Goal: Complete application form

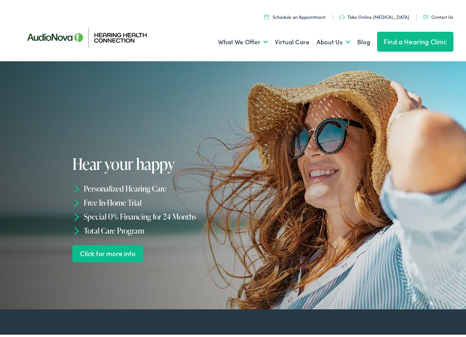
click at [437, 15] on link "Contact Us" at bounding box center [438, 14] width 30 height 6
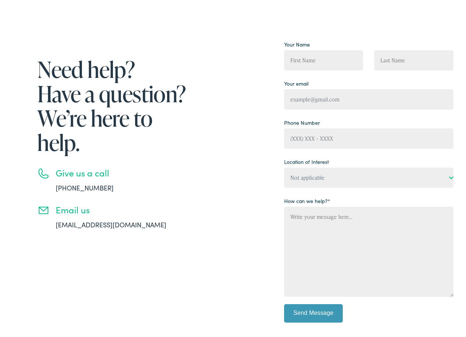
select select "Hearing Health Connection, New Castle"
click at [284, 165] on select "Not applicable Hearing Health Connection, Camp Hill Hearing Health Connection, …" at bounding box center [368, 175] width 169 height 20
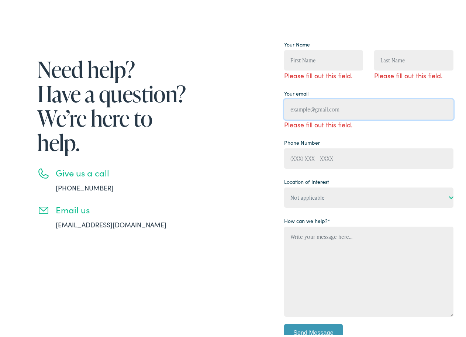
click at [326, 99] on input "Contact form" at bounding box center [368, 107] width 169 height 20
type input "olivia@vaassistcentral.com"
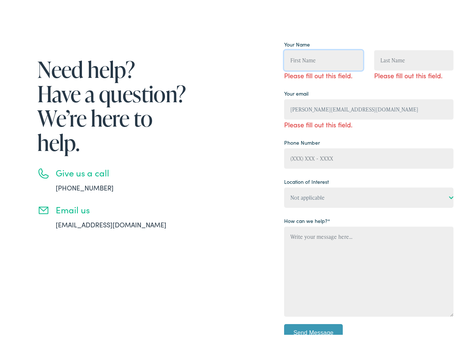
type input "Olivia Johnson"
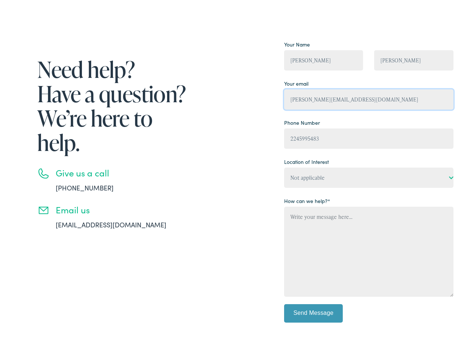
type input "(224) 599-5483"
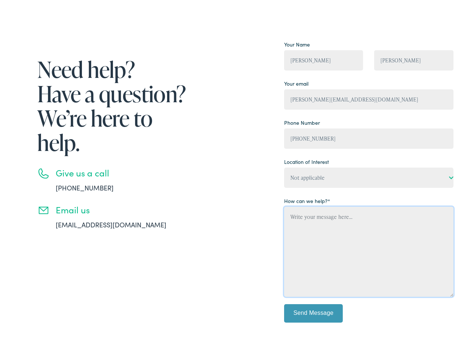
click at [352, 266] on textarea "Contact form" at bounding box center [368, 250] width 169 height 90
paste textarea "Hi there, I tried emailing you, but it bounced for some reason... so I’m reachi…"
type textarea "Hi there, I tried emailing you, but it bounced for some reason... so I’m reachi…"
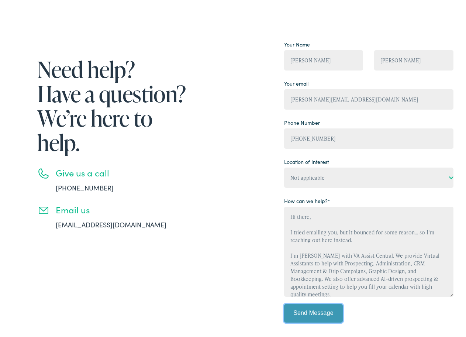
click at [323, 311] on input "Send Message" at bounding box center [313, 311] width 59 height 18
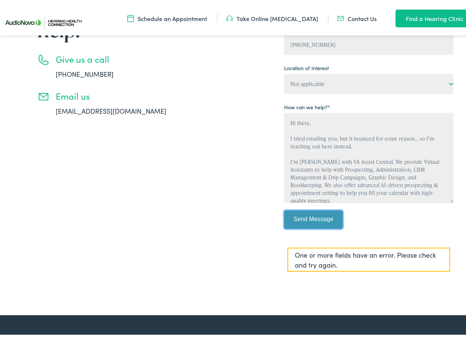
scroll to position [111, 0]
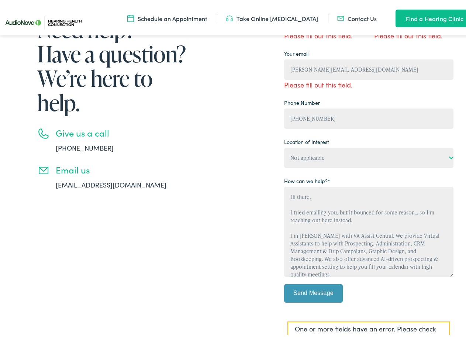
click at [327, 129] on div "Your Name Olivia Johnson Please fill out this field. Olivia Johnson Please fill…" at bounding box center [368, 151] width 169 height 309
click at [326, 123] on input "(224) 599-5483" at bounding box center [368, 116] width 169 height 20
type input "(224) 599-5483"
type input "Olivia Johnson"
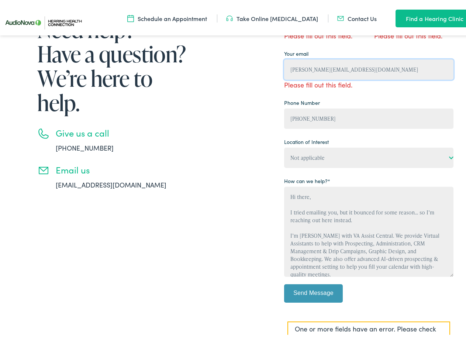
type input "olivia@vaassistcentral.com"
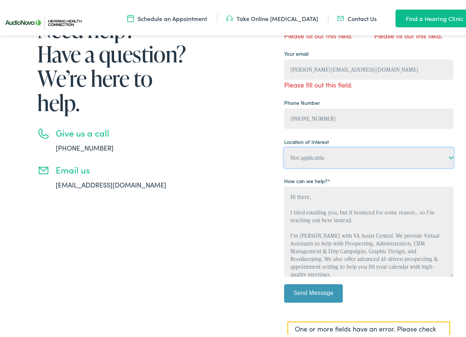
select select "Not applicable"
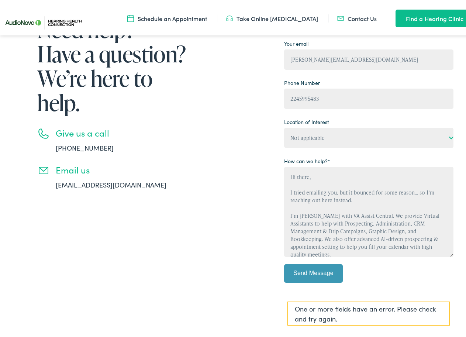
type input "(224) 599-5483"
click at [329, 145] on select "Not applicable Hearing Health Connection, Camp Hill Hearing Health Connection, …" at bounding box center [368, 136] width 169 height 20
select select "Hearing Health Connection, New Castle"
click at [284, 126] on select "Not applicable Hearing Health Connection, Camp Hill Hearing Health Connection, …" at bounding box center [368, 136] width 169 height 20
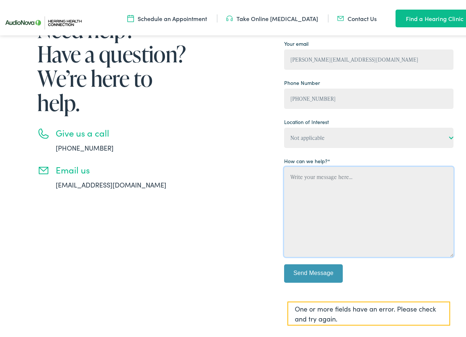
drag, startPoint x: 312, startPoint y: 240, endPoint x: 313, endPoint y: 232, distance: 8.1
click at [313, 236] on textarea "Contact form" at bounding box center [368, 210] width 169 height 90
paste textarea "Hi there, I tried emailing you, but it bounced for some reason... so I’m reachi…"
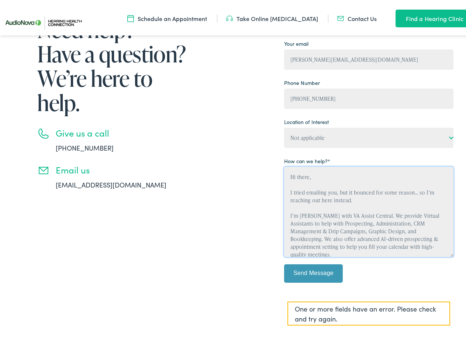
scroll to position [9, 0]
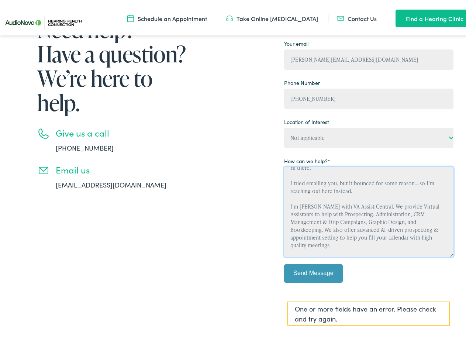
type textarea "Hi there, I tried emailing you, but it bounced for some reason... so I’m reachi…"
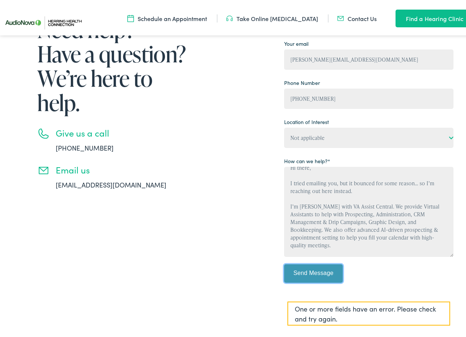
drag, startPoint x: 307, startPoint y: 275, endPoint x: 3, endPoint y: 283, distance: 304.3
click at [306, 275] on input "Send Message" at bounding box center [313, 271] width 59 height 18
